Goal: Task Accomplishment & Management: Use online tool/utility

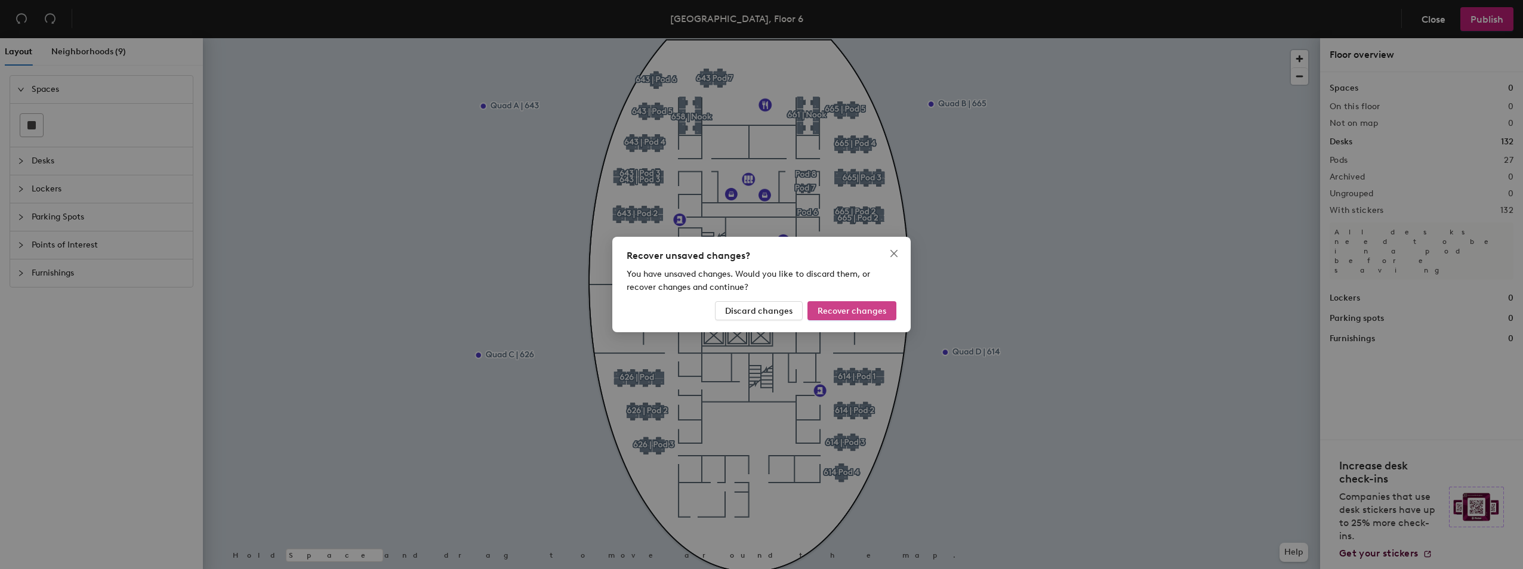
click at [838, 314] on span "Recover changes" at bounding box center [852, 311] width 69 height 10
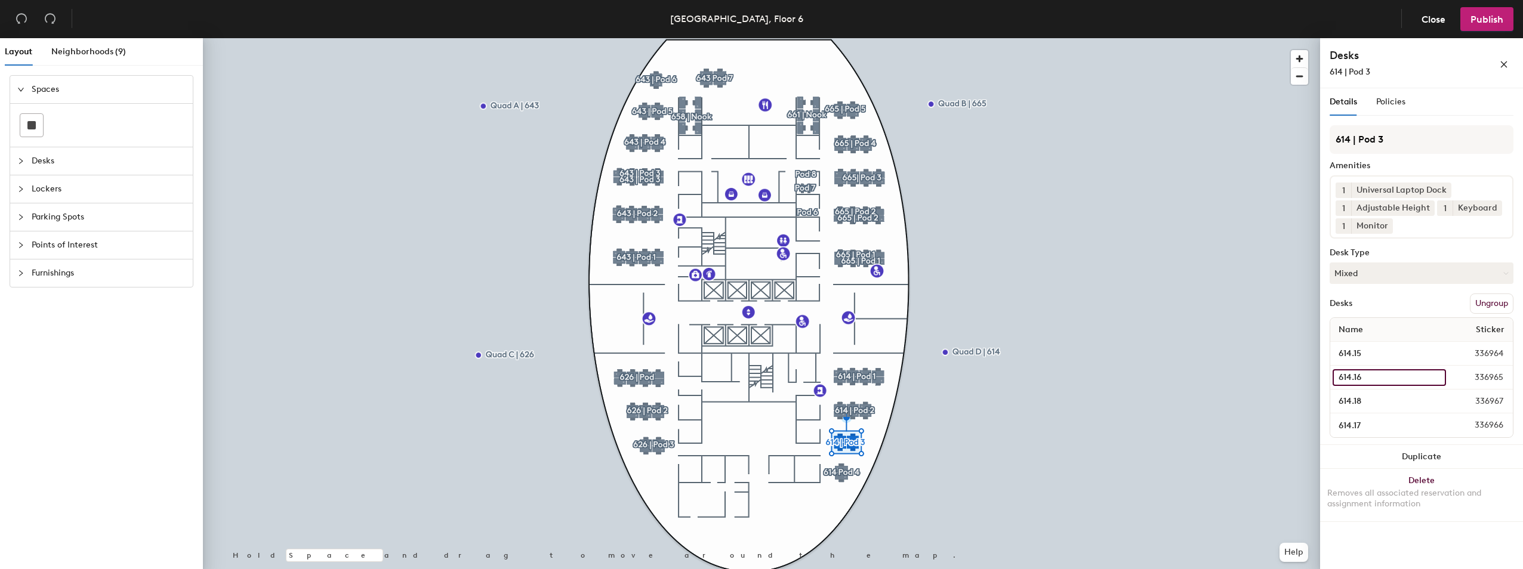
click at [1439, 380] on input "614.16" at bounding box center [1389, 378] width 113 height 17
click at [1395, 104] on span "Policies" at bounding box center [1391, 102] width 29 height 10
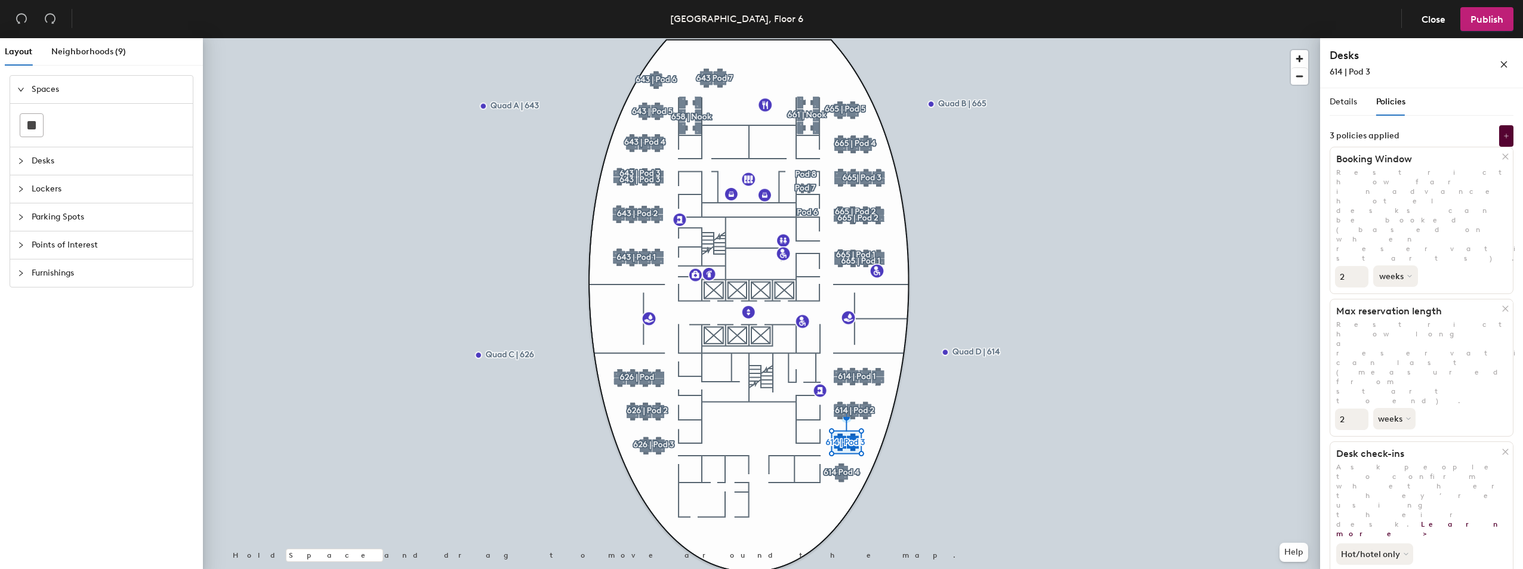
click at [1409, 274] on icon at bounding box center [1410, 276] width 5 height 5
click at [1356, 266] on input "1" at bounding box center [1351, 276] width 33 height 21
type input "2"
click at [1361, 266] on input "2" at bounding box center [1351, 276] width 33 height 21
click at [1505, 66] on icon "close" at bounding box center [1504, 64] width 7 height 7
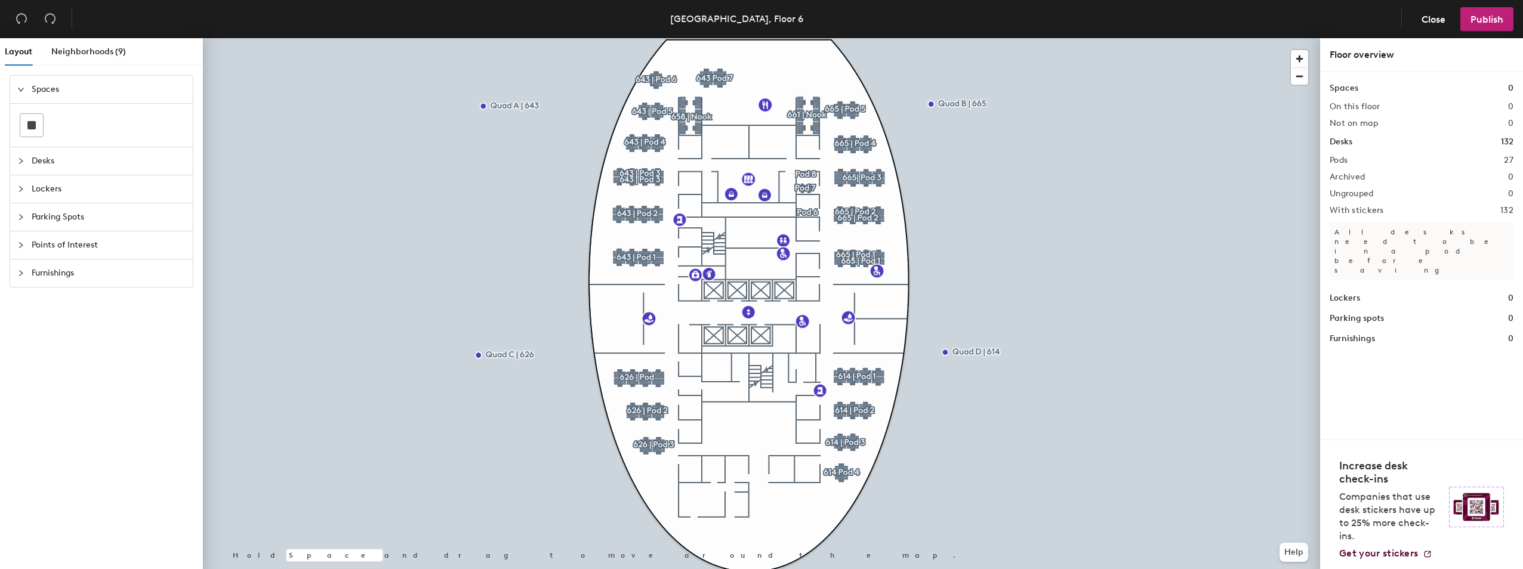
click at [36, 165] on span "Desks" at bounding box center [109, 160] width 154 height 27
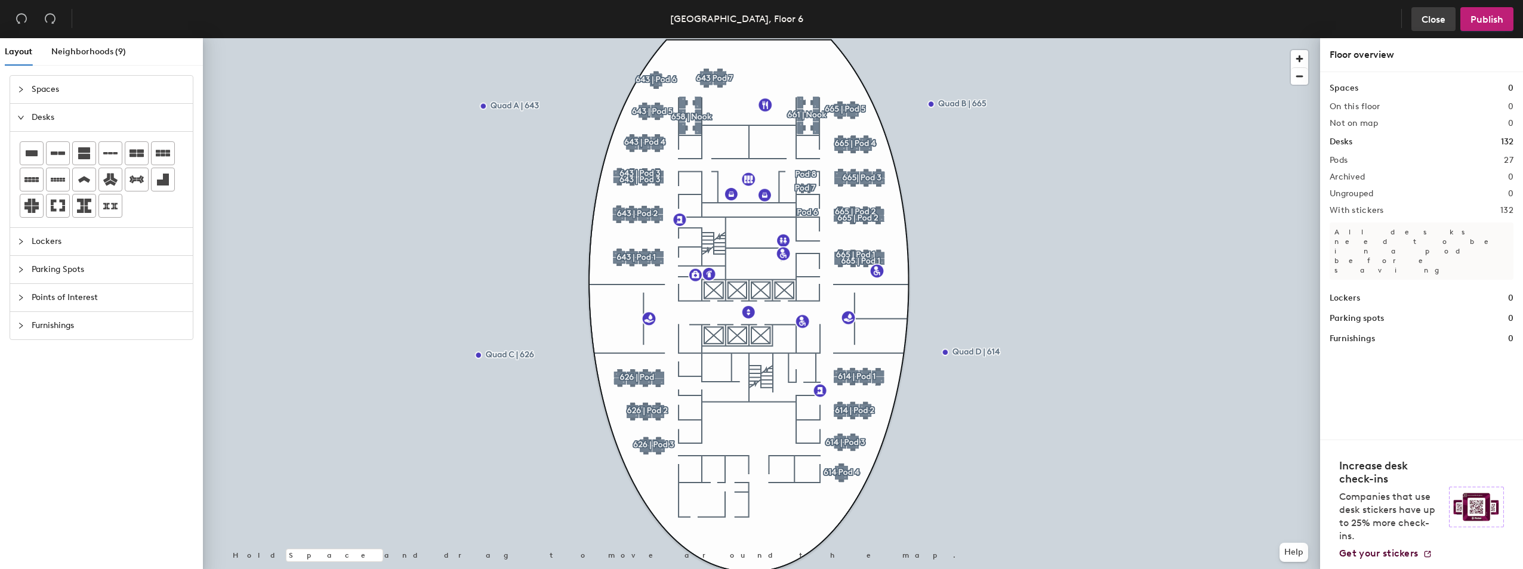
click at [1436, 20] on span "Close" at bounding box center [1434, 19] width 24 height 11
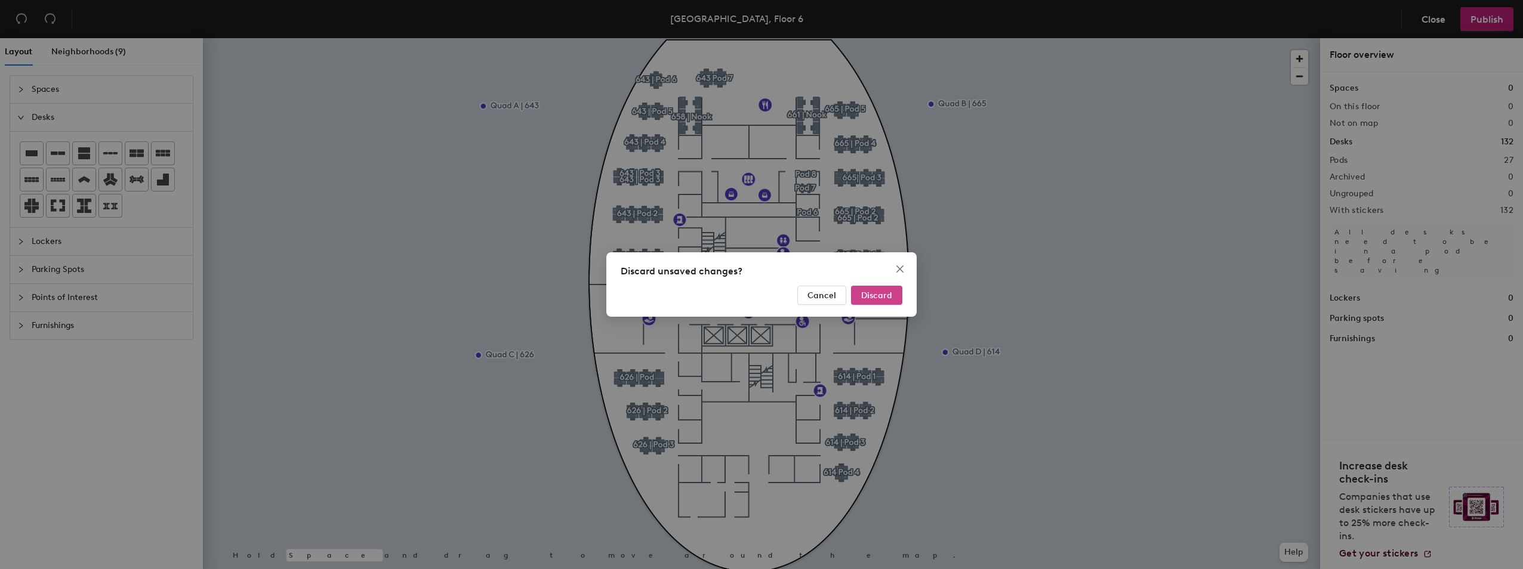
click at [877, 298] on span "Discard" at bounding box center [876, 296] width 31 height 10
